Goal: Task Accomplishment & Management: Manage account settings

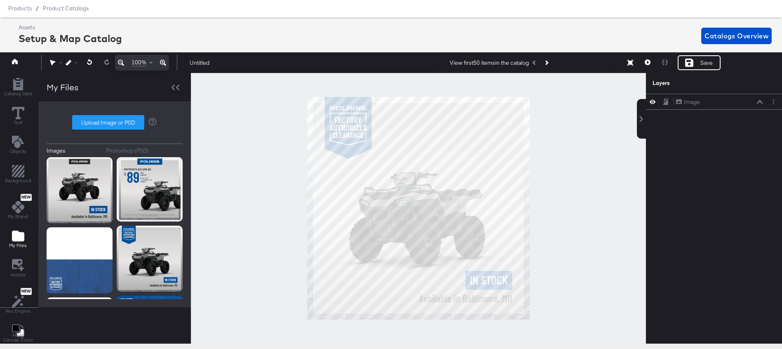
scroll to position [599, 0]
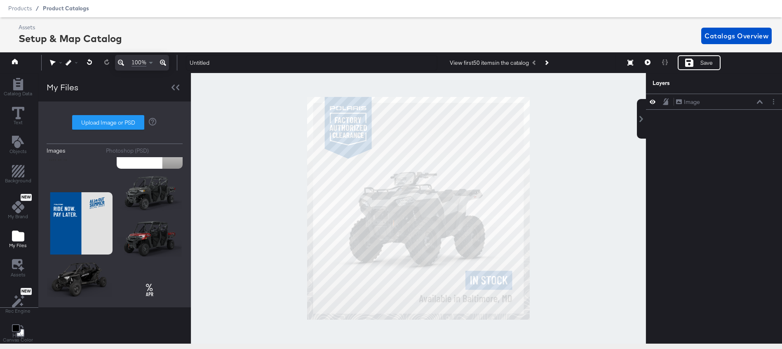
click at [73, 6] on span "Product Catalogs" at bounding box center [66, 8] width 46 height 7
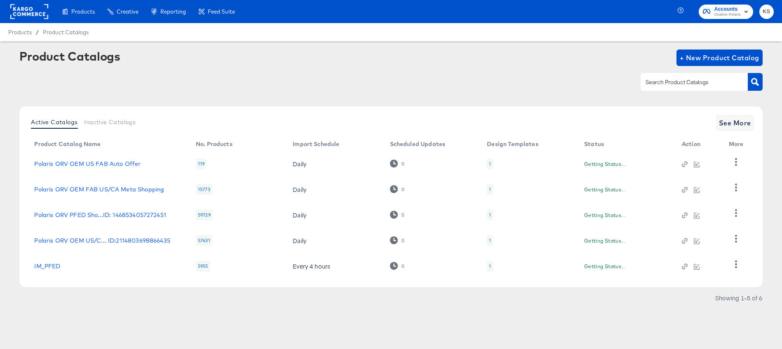
click at [722, 14] on span "Ovative Polaris" at bounding box center [727, 15] width 26 height 7
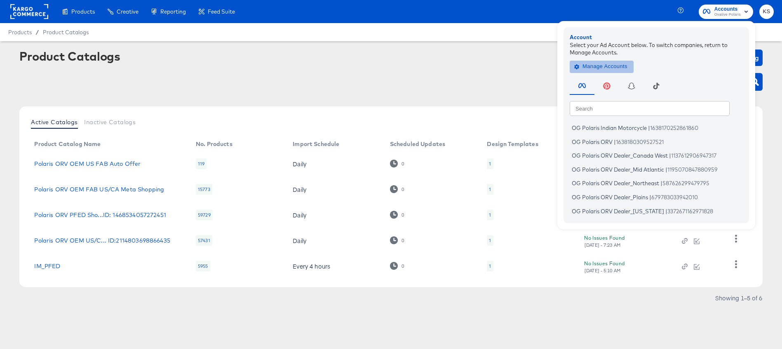
click at [608, 63] on span "Manage Accounts" at bounding box center [602, 66] width 52 height 9
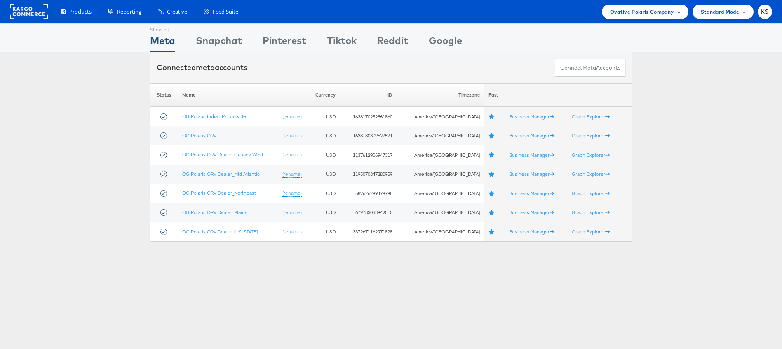
click at [639, 11] on span "Ovative Polaris Company" at bounding box center [642, 11] width 64 height 9
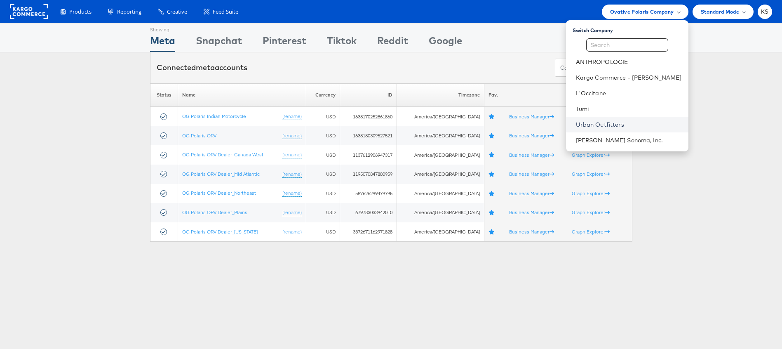
click at [603, 122] on link "Urban Outfitters" at bounding box center [629, 124] width 106 height 8
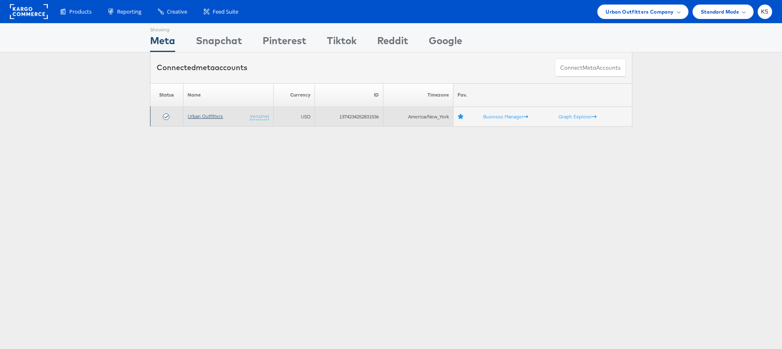
click at [199, 115] on link "Urban Outfitters" at bounding box center [204, 116] width 35 height 6
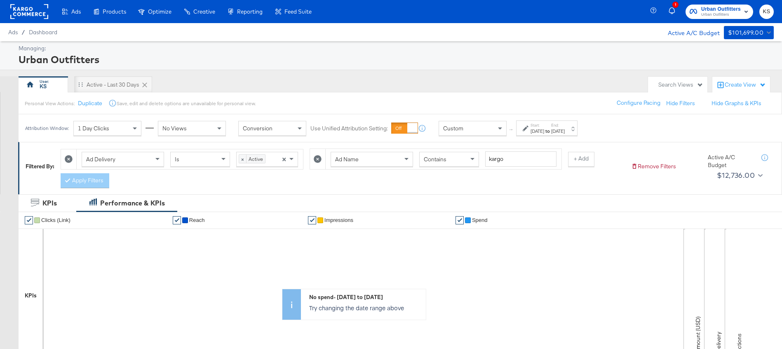
click at [317, 158] on icon at bounding box center [318, 159] width 8 height 8
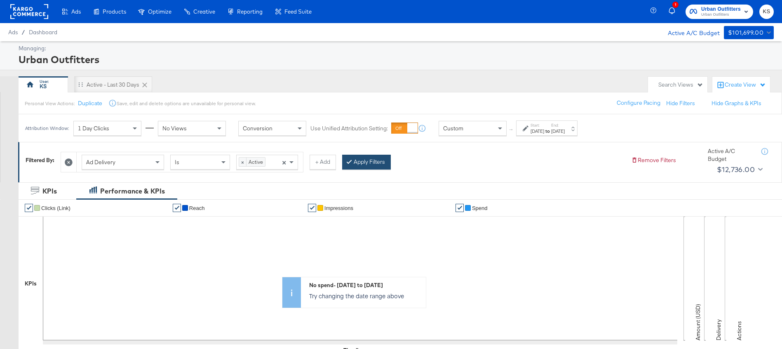
click at [363, 164] on button "Apply Filters" at bounding box center [366, 162] width 49 height 15
click at [565, 129] on div "May 21st 2024" at bounding box center [558, 131] width 14 height 7
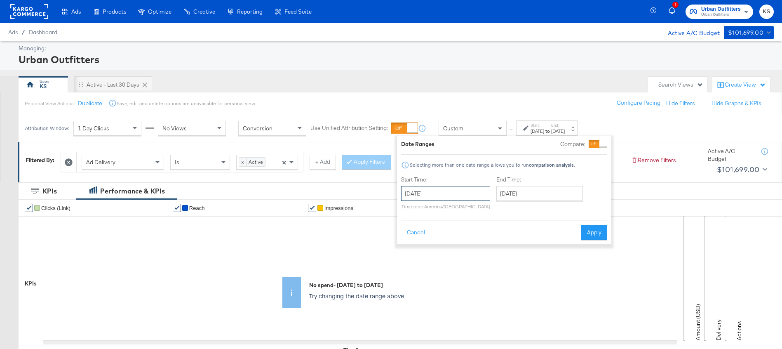
click at [437, 190] on input "September 1st 2022" at bounding box center [445, 193] width 89 height 15
click at [494, 212] on span "›" at bounding box center [494, 210] width 13 height 12
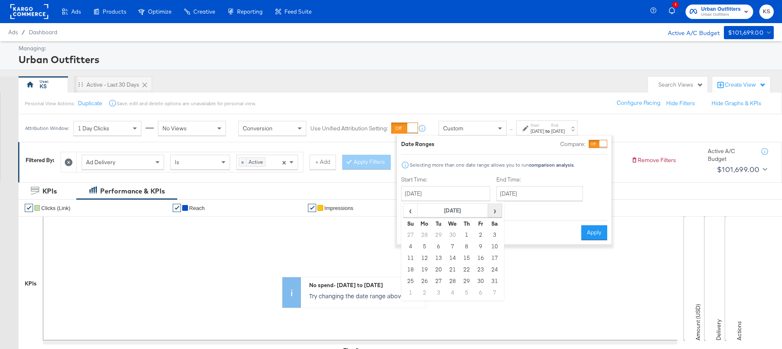
click at [494, 212] on span "›" at bounding box center [494, 210] width 13 height 12
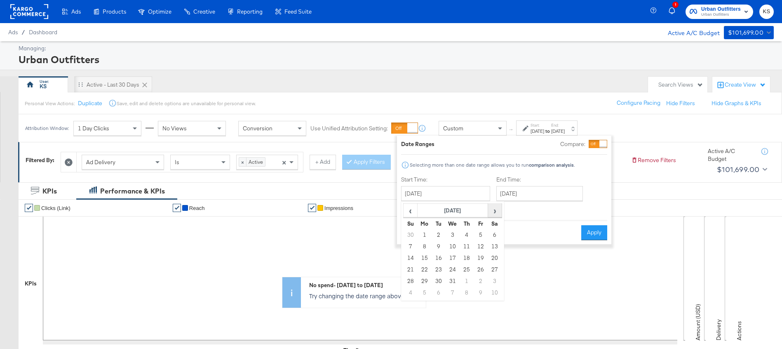
click at [494, 212] on span "›" at bounding box center [494, 210] width 13 height 12
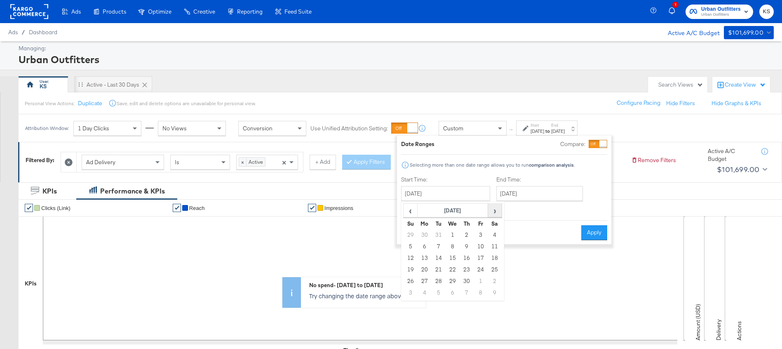
click at [494, 212] on span "›" at bounding box center [494, 210] width 13 height 12
click at [486, 144] on div "Date Ranges Compare:" at bounding box center [504, 144] width 206 height 8
click at [492, 129] on div "Custom" at bounding box center [472, 128] width 67 height 14
click at [499, 127] on span at bounding box center [501, 128] width 10 height 14
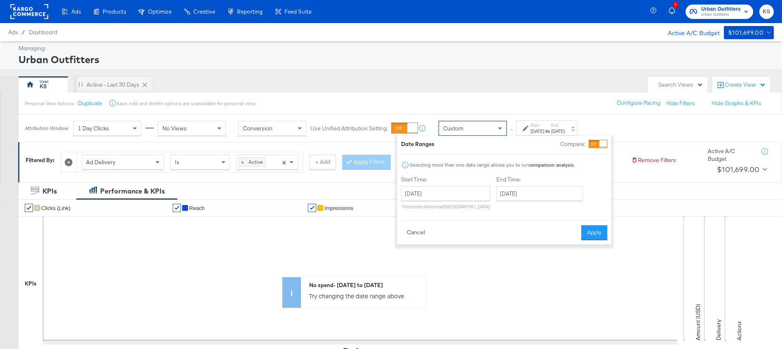
click at [425, 230] on button "Cancel" at bounding box center [416, 232] width 30 height 15
click at [425, 230] on div "No spend - Thu, Sep 1st to Tue, May 21st Try changing the date range above" at bounding box center [400, 292] width 763 height 124
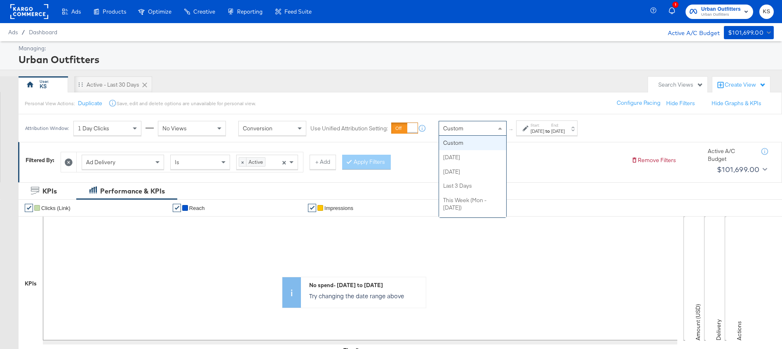
click at [500, 129] on span at bounding box center [500, 128] width 4 height 2
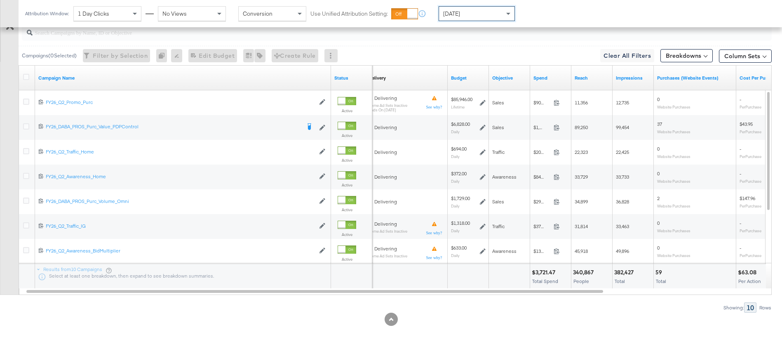
scroll to position [275, 0]
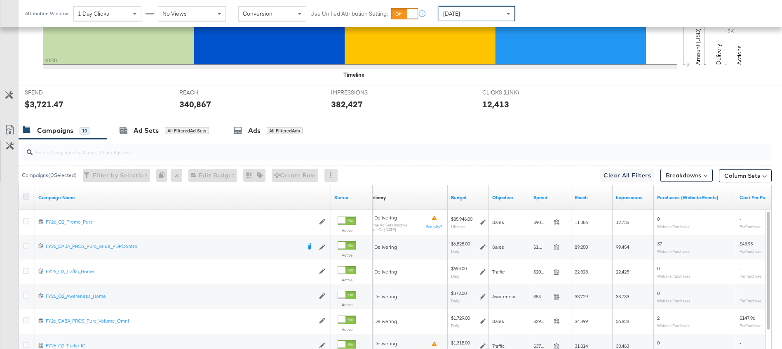
click at [26, 197] on icon at bounding box center [26, 196] width 6 height 6
click at [0, 0] on input "checkbox" at bounding box center [0, 0] width 0 height 0
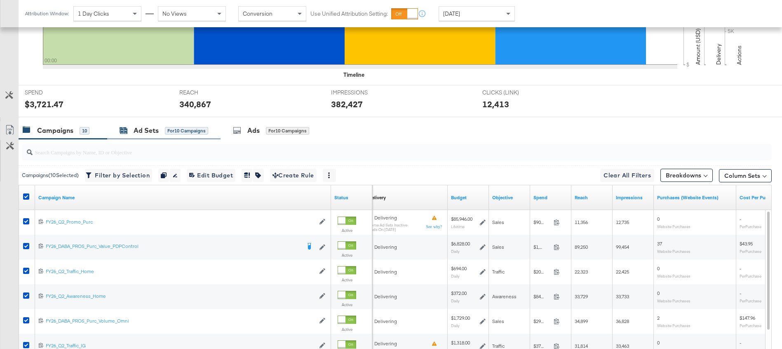
click at [150, 133] on div "Ad Sets" at bounding box center [146, 130] width 25 height 9
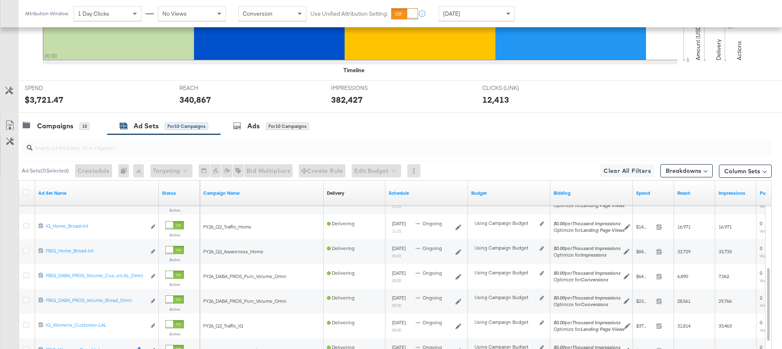
scroll to position [394, 0]
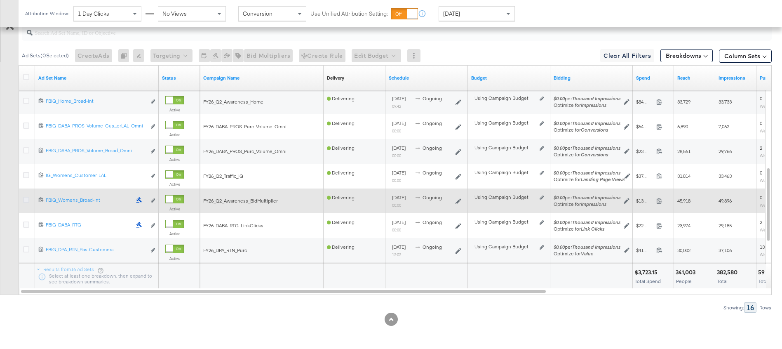
click at [26, 200] on icon at bounding box center [26, 200] width 6 height 6
click at [0, 0] on input "checkbox" at bounding box center [0, 0] width 0 height 0
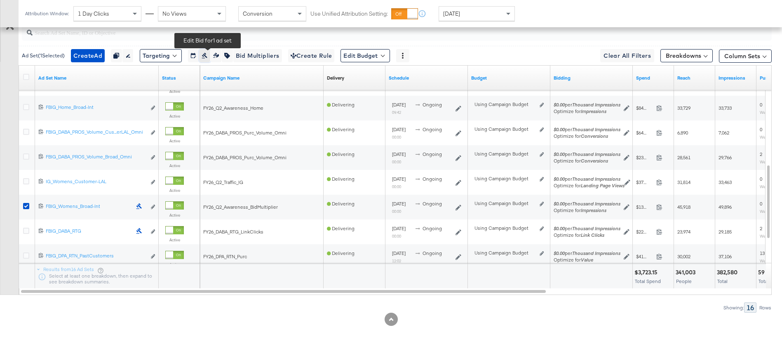
click at [210, 59] on button "button" at bounding box center [204, 55] width 11 height 13
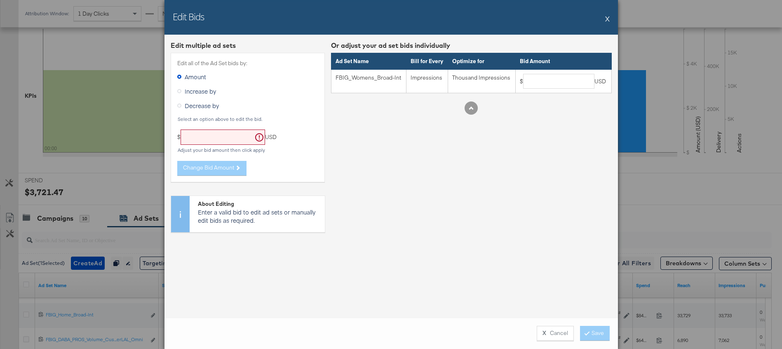
scroll to position [71, 0]
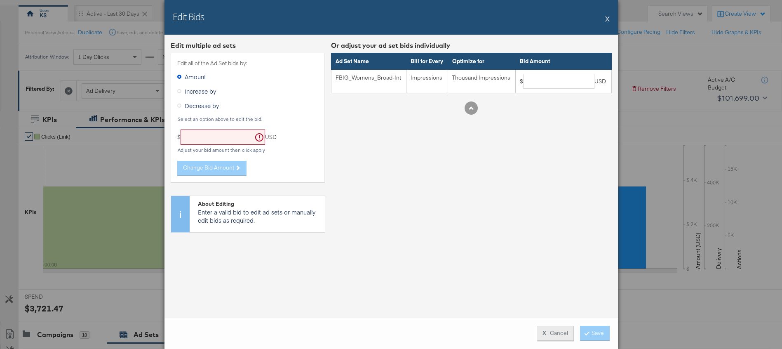
click at [545, 337] on button "X Cancel" at bounding box center [554, 333] width 37 height 15
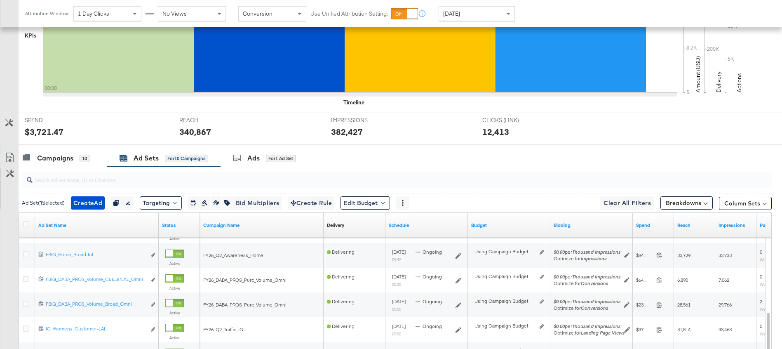
scroll to position [317, 0]
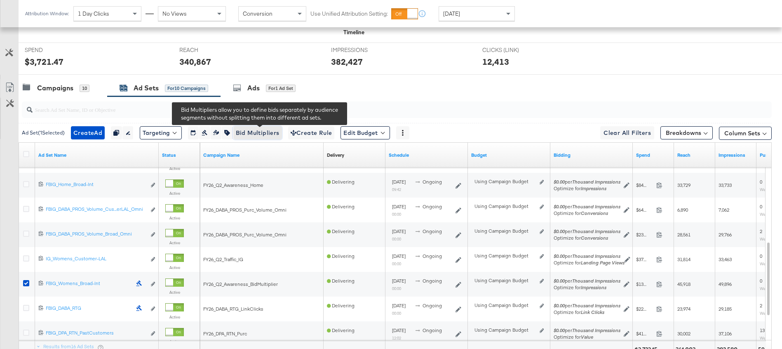
click at [255, 133] on span "Bid Multipliers" at bounding box center [258, 133] width 44 height 10
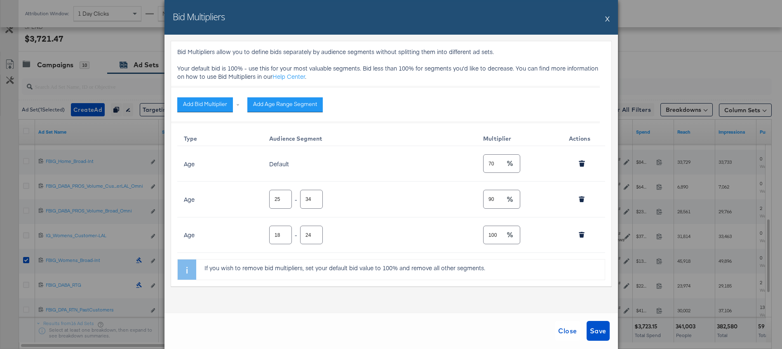
scroll to position [342, 0]
click at [607, 20] on button "X" at bounding box center [607, 18] width 5 height 16
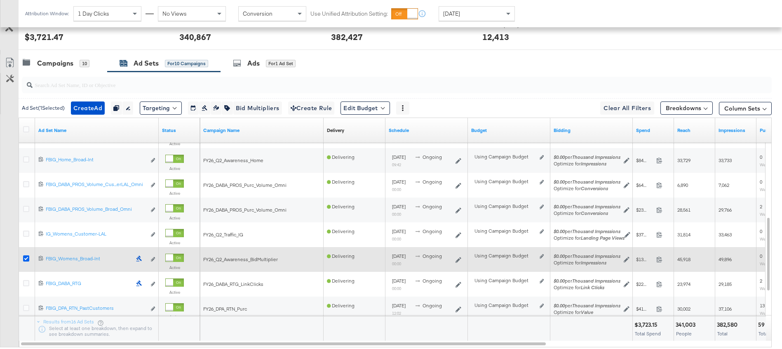
click at [26, 258] on icon at bounding box center [26, 258] width 6 height 6
click at [0, 0] on input "checkbox" at bounding box center [0, 0] width 0 height 0
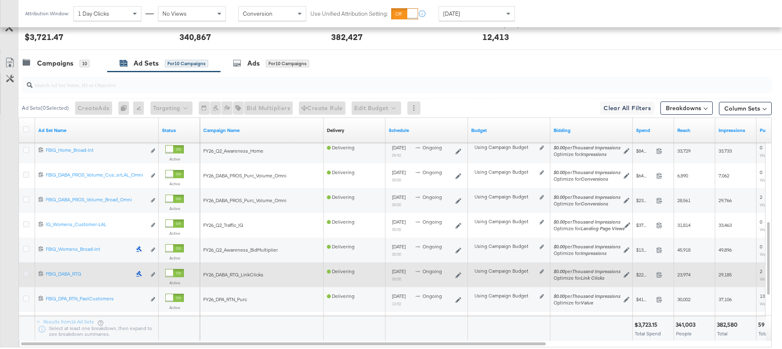
click at [27, 275] on icon at bounding box center [26, 273] width 6 height 6
click at [0, 0] on input "checkbox" at bounding box center [0, 0] width 0 height 0
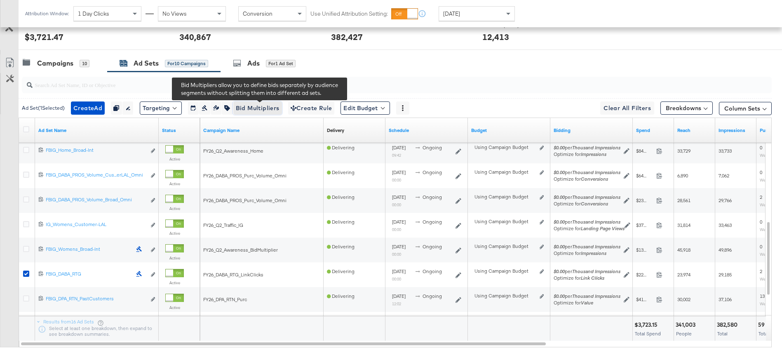
click at [259, 107] on span "Bid Multipliers" at bounding box center [258, 108] width 44 height 10
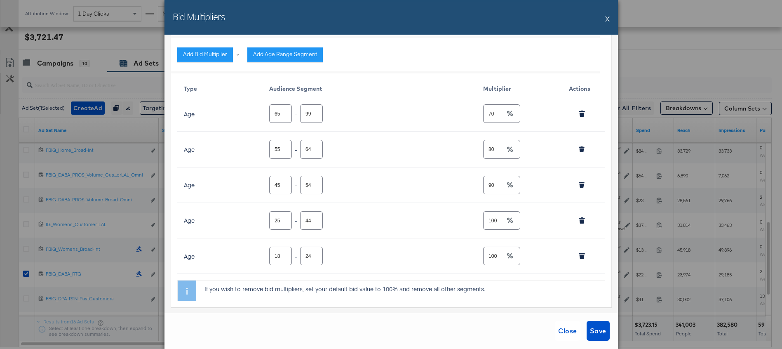
scroll to position [51, 0]
click at [607, 19] on button "X" at bounding box center [607, 18] width 5 height 16
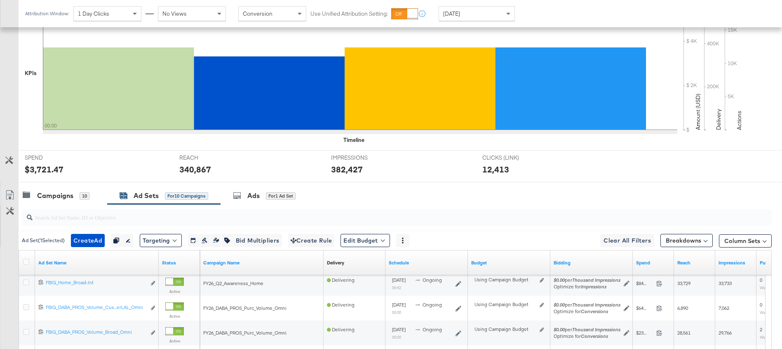
scroll to position [0, 0]
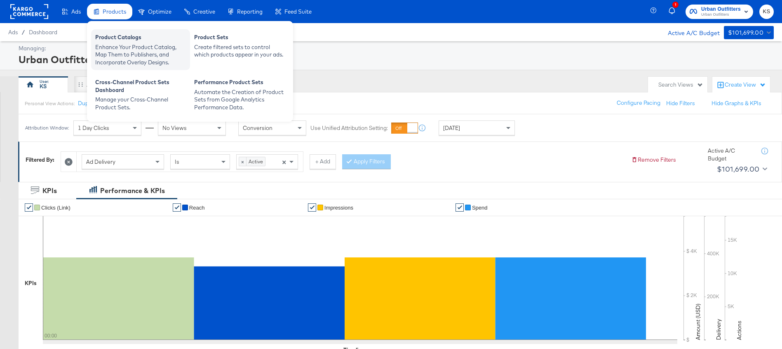
click at [115, 37] on div "Product Catalogs" at bounding box center [140, 38] width 91 height 10
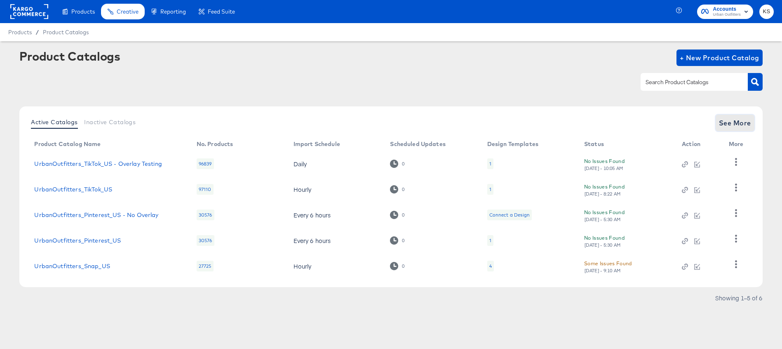
click at [726, 124] on span "See More" at bounding box center [735, 123] width 32 height 12
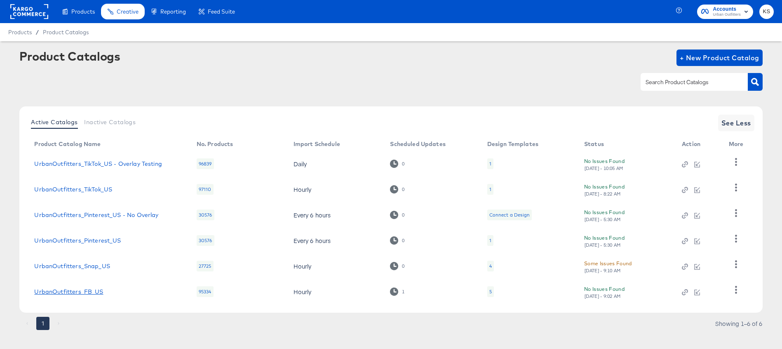
click at [65, 290] on link "UrbanOutfitters_FB_US" at bounding box center [68, 291] width 69 height 7
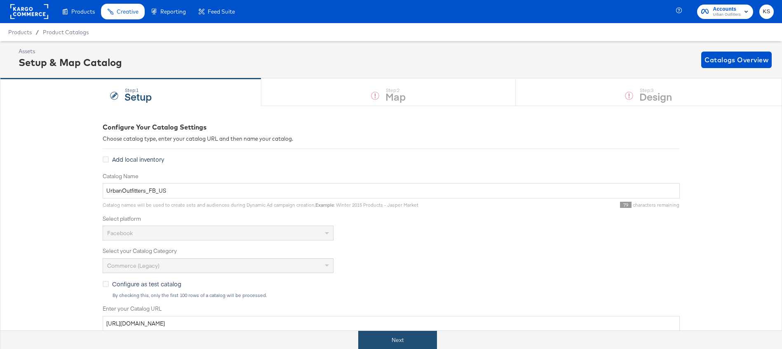
click at [398, 341] on button "Next" at bounding box center [397, 339] width 79 height 19
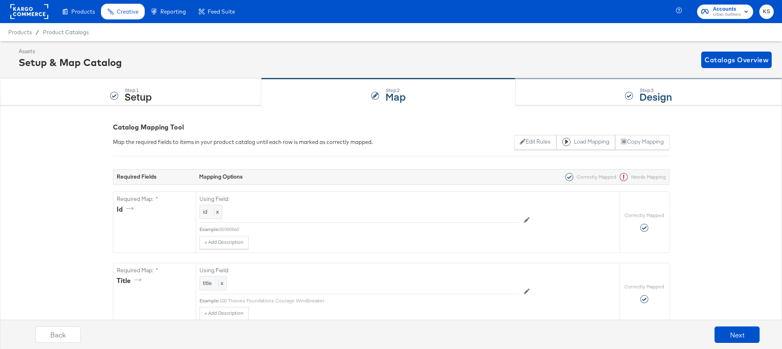
click at [553, 79] on div "Step: 3 Design" at bounding box center [648, 92] width 266 height 27
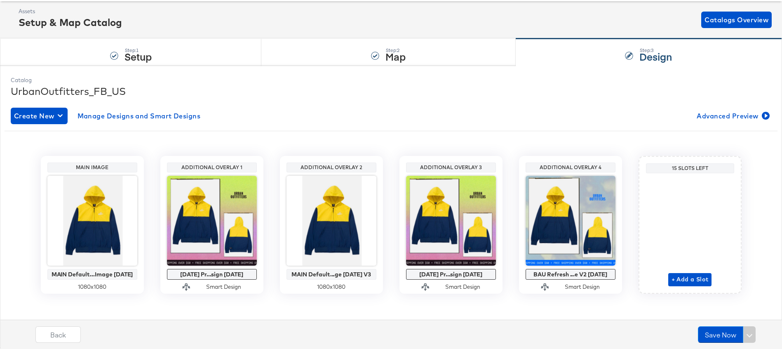
scroll to position [45, 0]
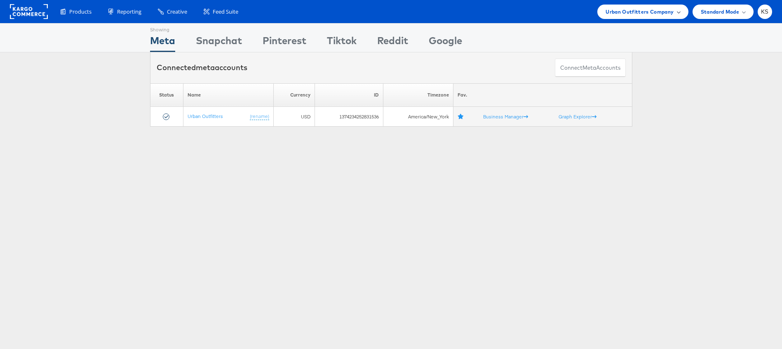
click at [643, 11] on span "Urban Outfitters Company" at bounding box center [639, 11] width 68 height 9
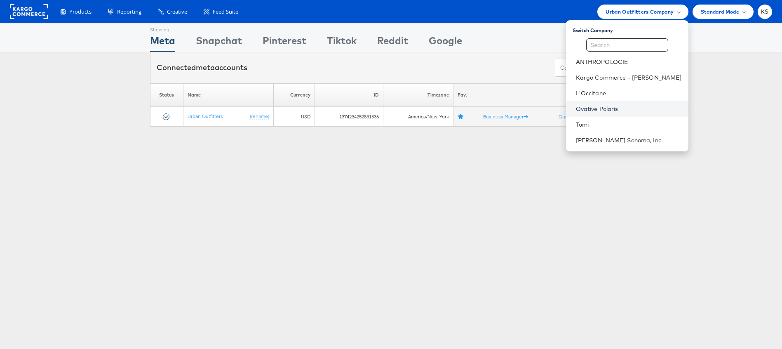
click at [625, 107] on link "Ovative Polaris" at bounding box center [629, 109] width 106 height 8
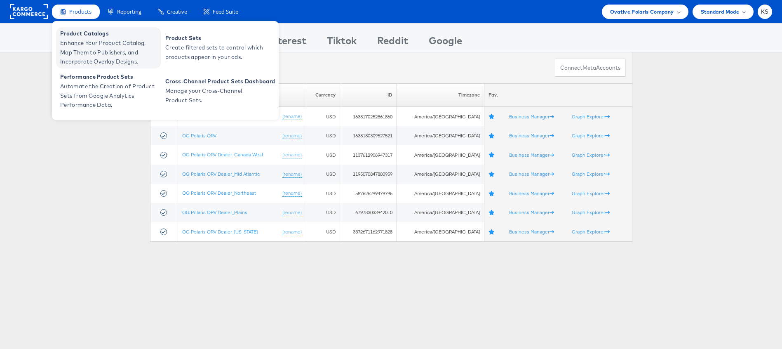
click at [87, 42] on span "Enhance Your Product Catalog, Map Them to Publishers, and Incorporate Overlay D…" at bounding box center [109, 52] width 99 height 28
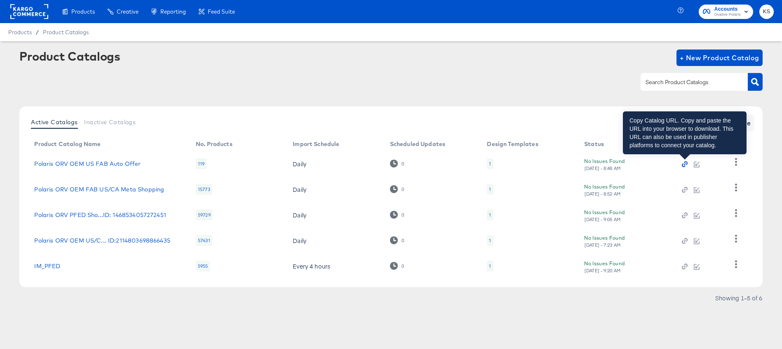
click at [683, 163] on icon "button" at bounding box center [685, 164] width 6 height 6
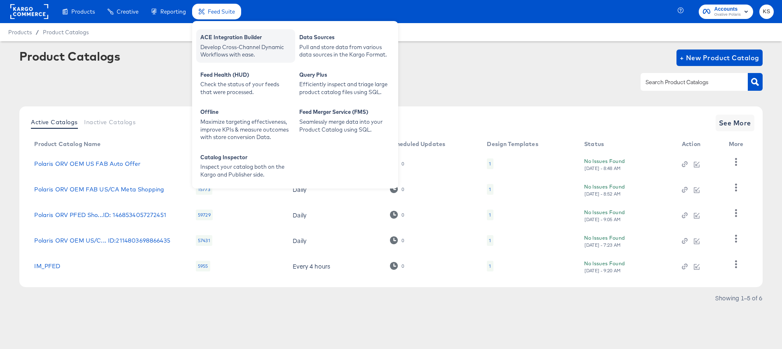
click at [228, 45] on div "Develop Cross-Channel Dynamic Workflows with ease." at bounding box center [245, 50] width 91 height 15
